Goal: Complete application form

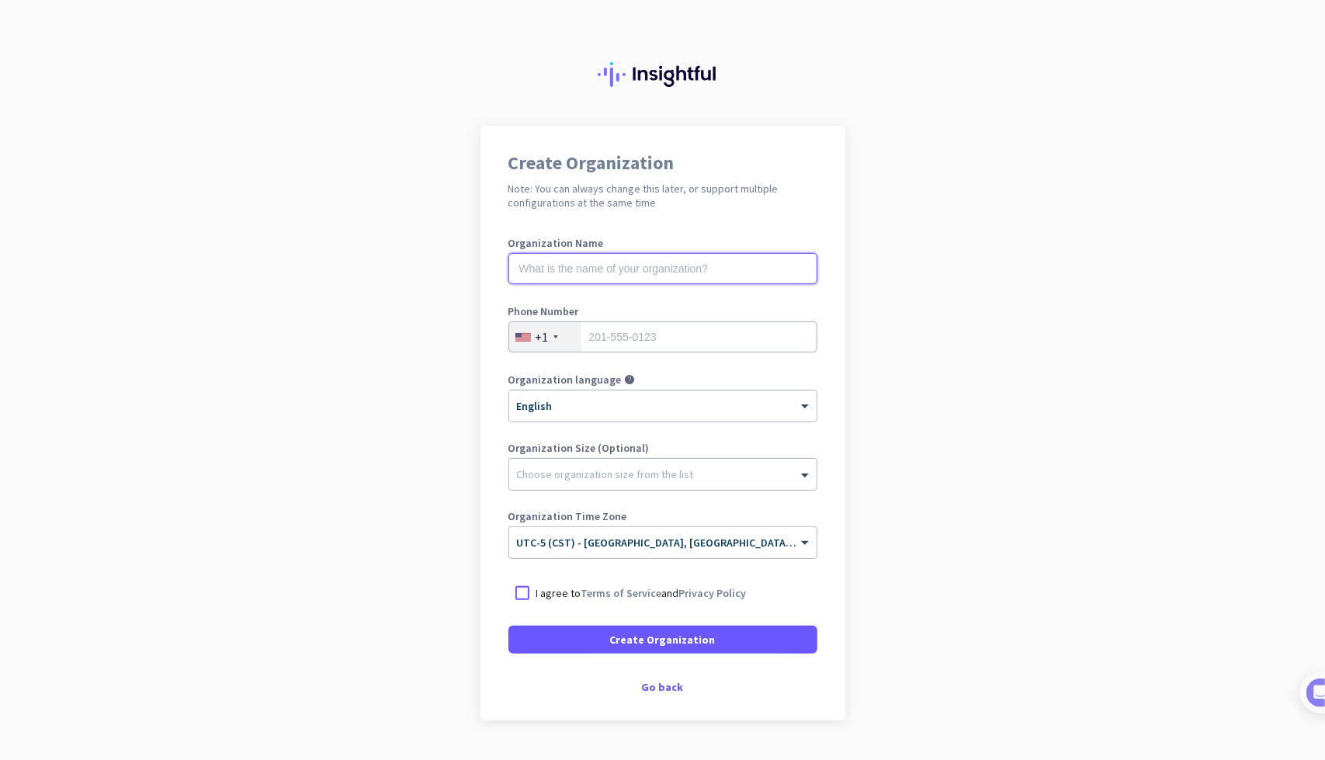
click at [664, 267] on input "text" at bounding box center [662, 268] width 309 height 31
click at [670, 339] on input "tel" at bounding box center [662, 336] width 309 height 31
click at [661, 694] on div "Create Organization Note: You can always change this later, or support multiple…" at bounding box center [662, 423] width 365 height 595
click at [661, 692] on div "Go back" at bounding box center [662, 687] width 309 height 11
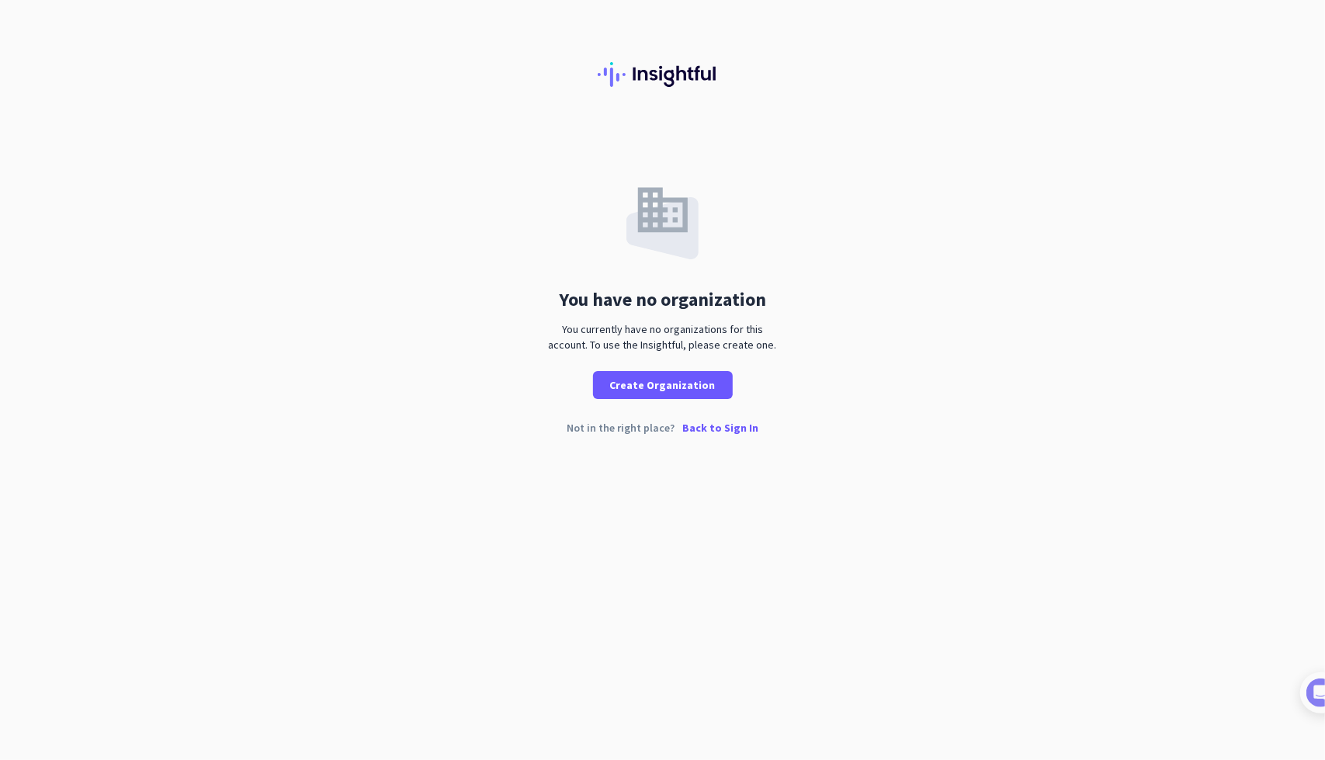
click at [706, 425] on p "Back to Sign In" at bounding box center [720, 427] width 76 height 11
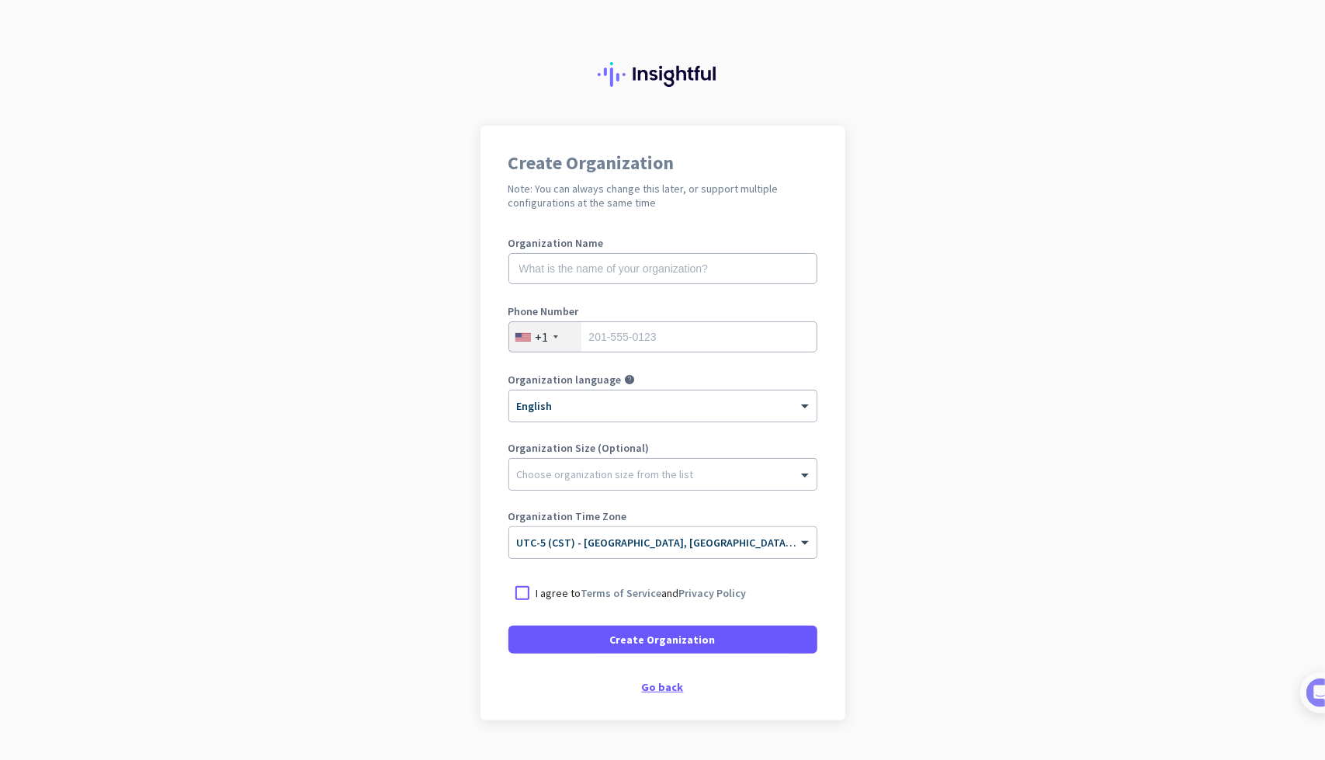
click at [643, 685] on div "Go back" at bounding box center [662, 687] width 309 height 11
click at [668, 689] on div "Go back" at bounding box center [662, 687] width 309 height 11
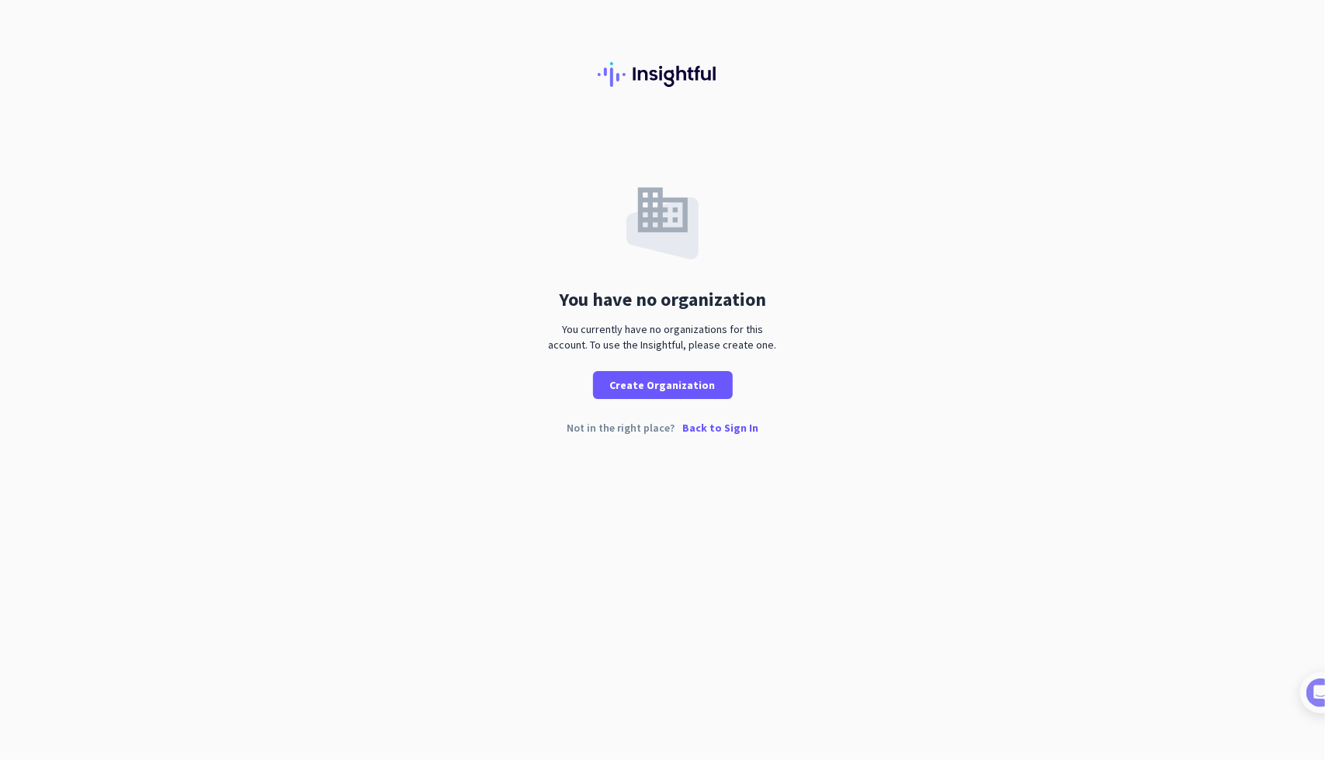
click at [703, 432] on p "Back to Sign In" at bounding box center [720, 427] width 76 height 11
